Goal: Task Accomplishment & Management: Use online tool/utility

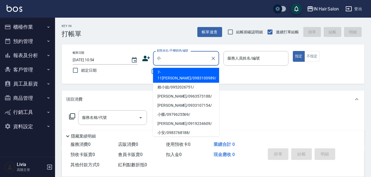
click at [161, 110] on li "小蝶/0979625569/" at bounding box center [186, 114] width 66 height 9
type input "小蝶/0979625569/"
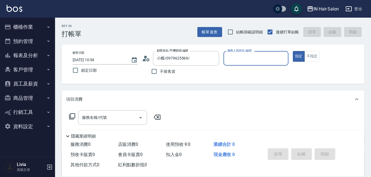
type input "7號設計師[PERSON_NAME]-7"
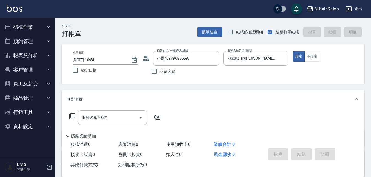
click at [71, 116] on icon at bounding box center [72, 116] width 7 height 7
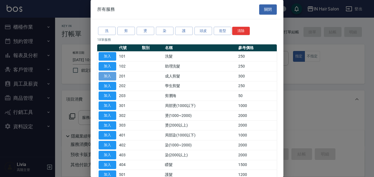
click at [102, 76] on button "加入" at bounding box center [107, 76] width 18 height 9
type input "成人剪髮(201)"
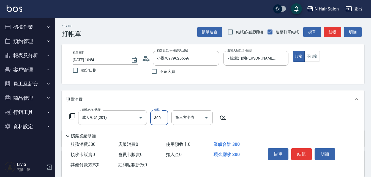
click at [160, 117] on input "300" at bounding box center [159, 117] width 18 height 15
type input "400"
click at [281, 124] on div "服務名稱/代號 成人剪髮(201) 服務名稱/代號 價格 400 價格 第三方卡券 第三方卡券" at bounding box center [213, 127] width 303 height 38
click at [306, 150] on button "結帳" at bounding box center [301, 154] width 21 height 12
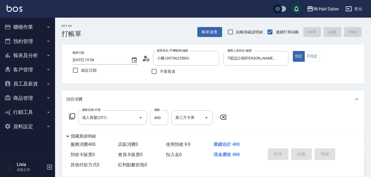
type input "[DATE] 13:36"
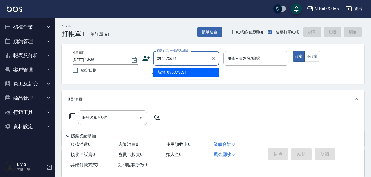
type input "0953756310"
click at [213, 56] on icon "Clear" at bounding box center [213, 59] width 6 height 6
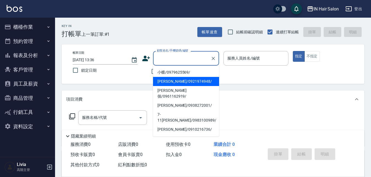
click at [129, 76] on label "鎖定日期" at bounding box center [102, 70] width 64 height 12
click at [81, 76] on input "鎖定日期" at bounding box center [76, 70] width 12 height 12
checkbox input "true"
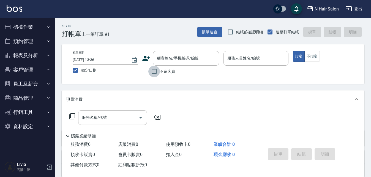
click at [154, 70] on input "不留客資" at bounding box center [154, 71] width 12 height 12
checkbox input "true"
click at [76, 70] on input "鎖定日期" at bounding box center [76, 70] width 12 height 12
checkbox input "false"
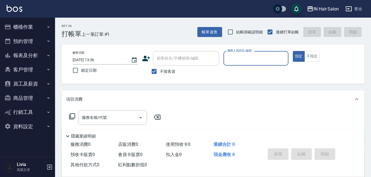
click at [247, 59] on input "服務人員姓名/編號" at bounding box center [256, 58] width 60 height 10
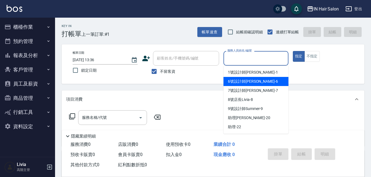
click at [239, 81] on span "6號設計師[PERSON_NAME] -6" at bounding box center [253, 81] width 50 height 6
type input "6號設計師[PERSON_NAME]-6"
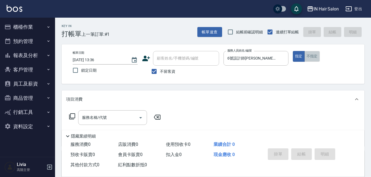
click at [310, 58] on button "不指定" at bounding box center [311, 56] width 15 height 11
click at [71, 115] on icon at bounding box center [72, 116] width 7 height 7
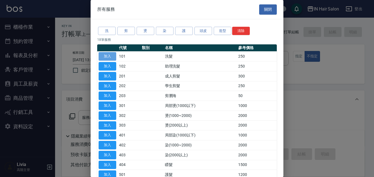
click at [112, 54] on button "加入" at bounding box center [107, 56] width 18 height 9
type input "洗髮(101)"
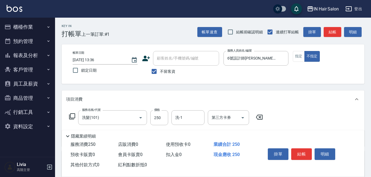
click at [73, 114] on icon at bounding box center [72, 116] width 7 height 7
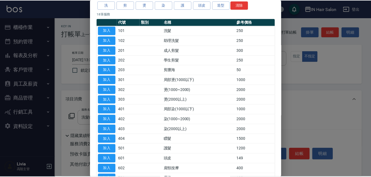
scroll to position [82, 0]
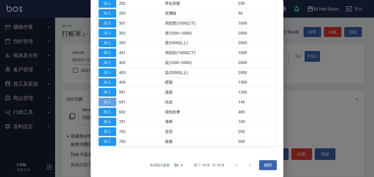
click at [111, 103] on button "加入" at bounding box center [107, 102] width 18 height 9
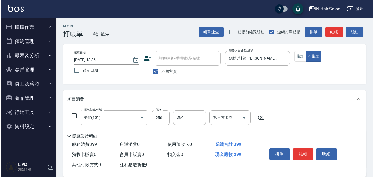
scroll to position [28, 0]
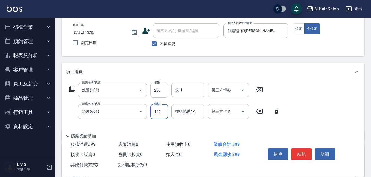
click at [162, 91] on input "250" at bounding box center [159, 90] width 18 height 15
type input "300"
click at [146, 124] on div "服務名稱/代號 洗髮(101) 服務名稱/代號 價格 300 價格 洗-1 洗-1 第三方卡券 第三方卡券 服務名稱/代號 頭皮(601) 服務名稱/代號 價…" at bounding box center [174, 109] width 217 height 53
click at [166, 107] on input "149" at bounding box center [159, 111] width 18 height 15
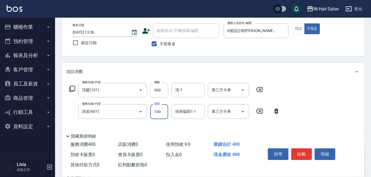
type input "100"
click at [142, 122] on div "服務名稱/代號 洗髮(101) 服務名稱/代號 價格 300 價格 洗-1 洗-1 第三方卡券 第三方卡券 服務名稱/代號 頭皮(601) 服務名稱/代號 價…" at bounding box center [174, 109] width 217 height 53
click at [301, 151] on button "結帳" at bounding box center [301, 154] width 21 height 12
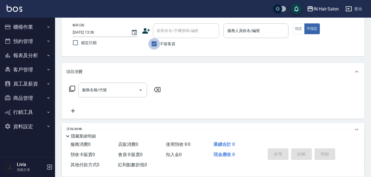
click at [153, 44] on input "不留客資" at bounding box center [154, 44] width 12 height 12
checkbox input "false"
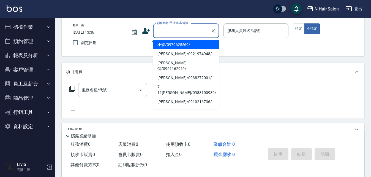
click at [160, 30] on input "顧客姓名/手機號碼/編號" at bounding box center [181, 31] width 53 height 10
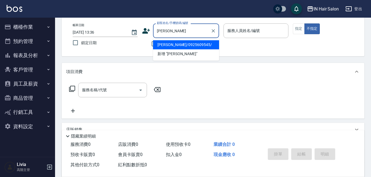
click at [166, 45] on li "[PERSON_NAME]/0925609545/" at bounding box center [186, 44] width 66 height 9
type input "[PERSON_NAME]/0925609545/"
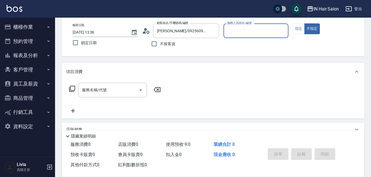
type input "8號店長Livia-8"
click at [145, 31] on icon at bounding box center [146, 31] width 8 height 8
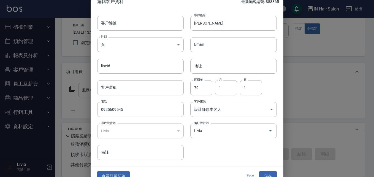
scroll to position [14, 0]
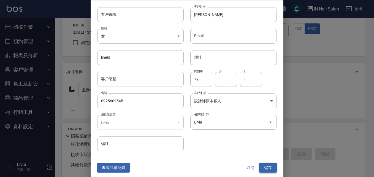
click at [265, 165] on button "儲存" at bounding box center [268, 167] width 18 height 10
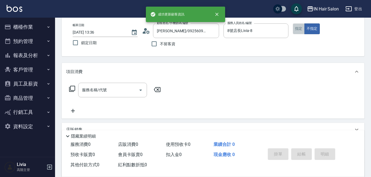
click at [300, 29] on button "指定" at bounding box center [299, 28] width 12 height 11
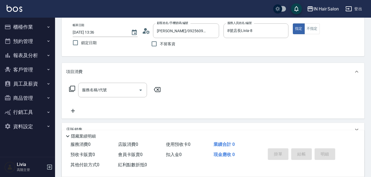
click at [72, 89] on icon at bounding box center [72, 88] width 7 height 7
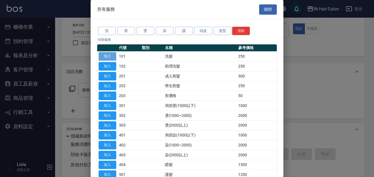
click at [108, 55] on button "加入" at bounding box center [107, 56] width 18 height 9
type input "洗髮(101)"
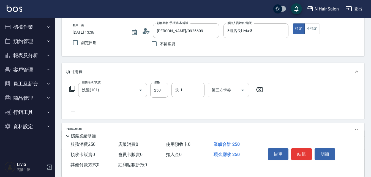
click at [70, 87] on icon at bounding box center [72, 89] width 6 height 6
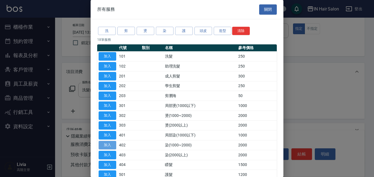
click at [107, 144] on button "加入" at bounding box center [107, 145] width 18 height 9
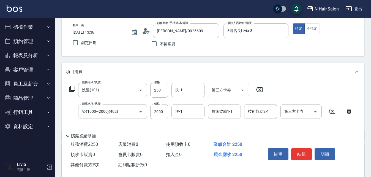
click at [72, 89] on icon at bounding box center [72, 88] width 7 height 7
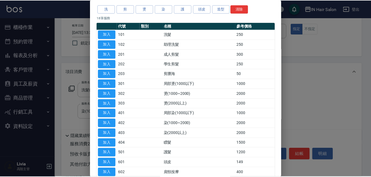
scroll to position [82, 0]
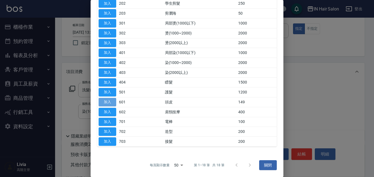
click at [106, 100] on button "加入" at bounding box center [107, 102] width 18 height 9
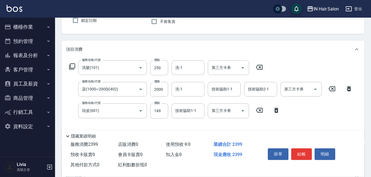
scroll to position [83, 0]
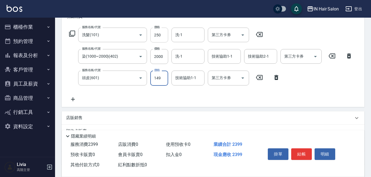
click at [166, 34] on input "250" at bounding box center [159, 35] width 18 height 15
type input "300"
click at [150, 66] on div "服務名稱/代號 洗髮(101) 服務名稱/代號 價格 300 價格 洗-1 洗-1 第三方卡券 第三方卡券 服務名稱/代號 染(1000~2000)(402)…" at bounding box center [211, 65] width 290 height 75
click at [165, 57] on input "2000" at bounding box center [159, 56] width 18 height 15
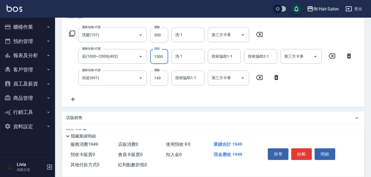
type input "1500"
click at [139, 87] on div "服務名稱/代號 洗髮(101) 服務名稱/代號 價格 300 價格 洗-1 洗-1 第三方卡券 第三方卡券 服務名稱/代號 染(1000~2000)(402)…" at bounding box center [211, 65] width 290 height 75
click at [159, 81] on input "149" at bounding box center [159, 77] width 18 height 15
type input "100"
click at [130, 92] on div "服務名稱/代號 洗髮(101) 服務名稱/代號 價格 300 價格 洗-1 洗-1 第三方卡券 第三方卡券 服務名稱/代號 染(1000~2000)(402)…" at bounding box center [211, 65] width 290 height 75
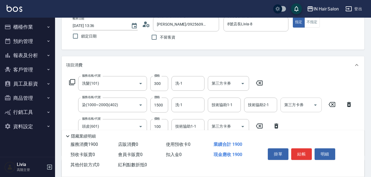
scroll to position [0, 0]
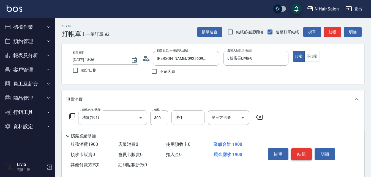
click at [300, 152] on button "結帳" at bounding box center [301, 154] width 21 height 12
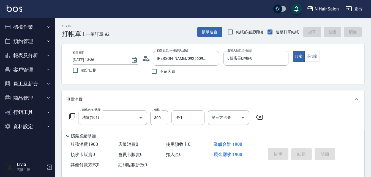
type input "[DATE] 13:37"
